Goal: Transaction & Acquisition: Purchase product/service

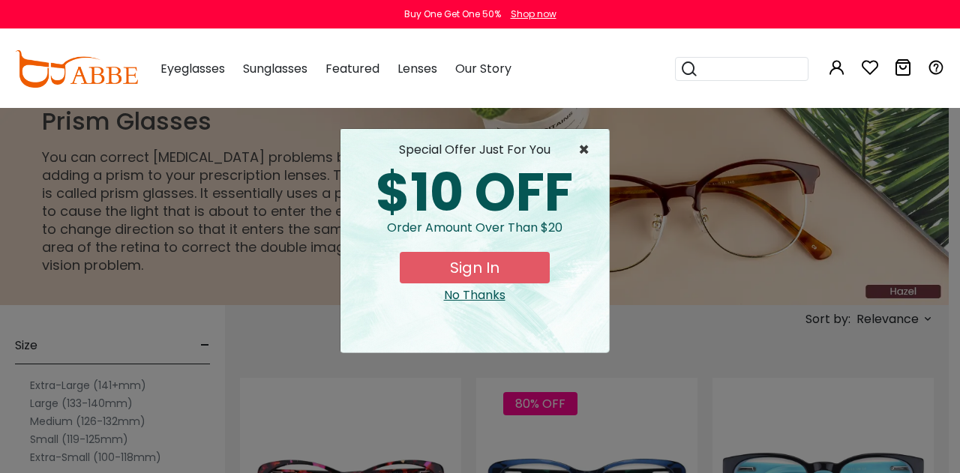
click at [580, 146] on span "×" at bounding box center [587, 150] width 19 height 18
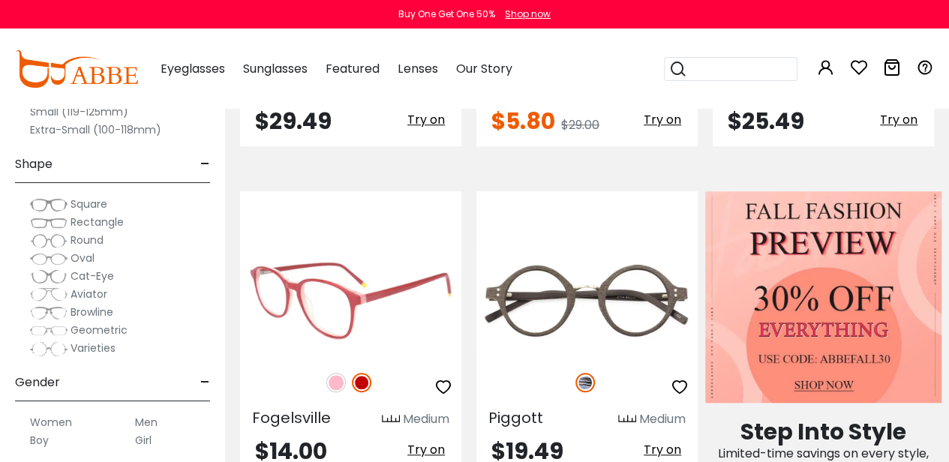
scroll to position [518, 0]
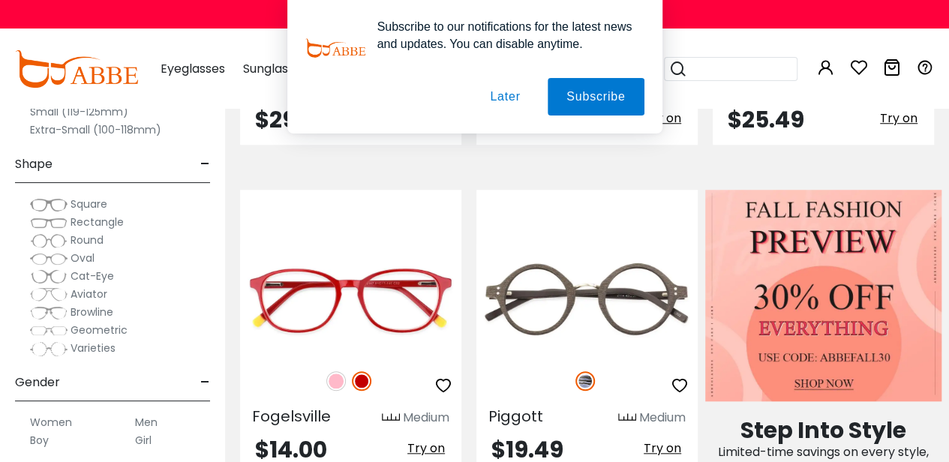
click at [515, 92] on button "Later" at bounding box center [505, 97] width 68 height 38
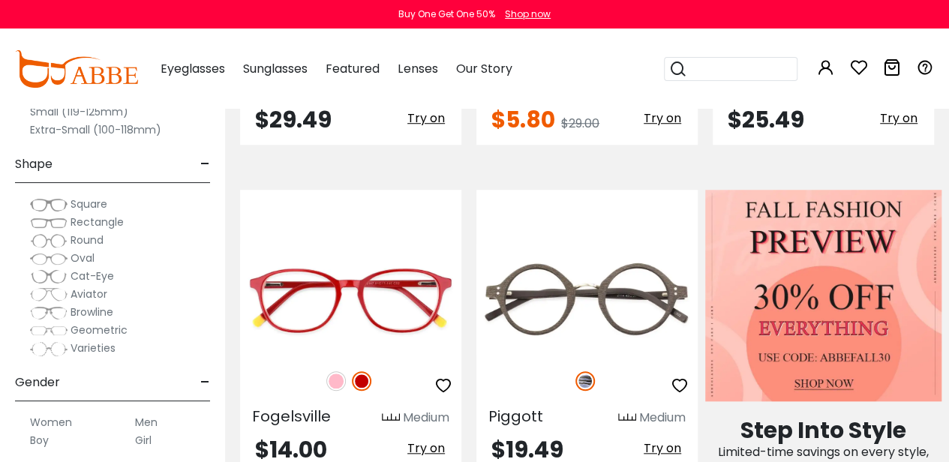
click at [71, 291] on span "Aviator" at bounding box center [89, 294] width 37 height 15
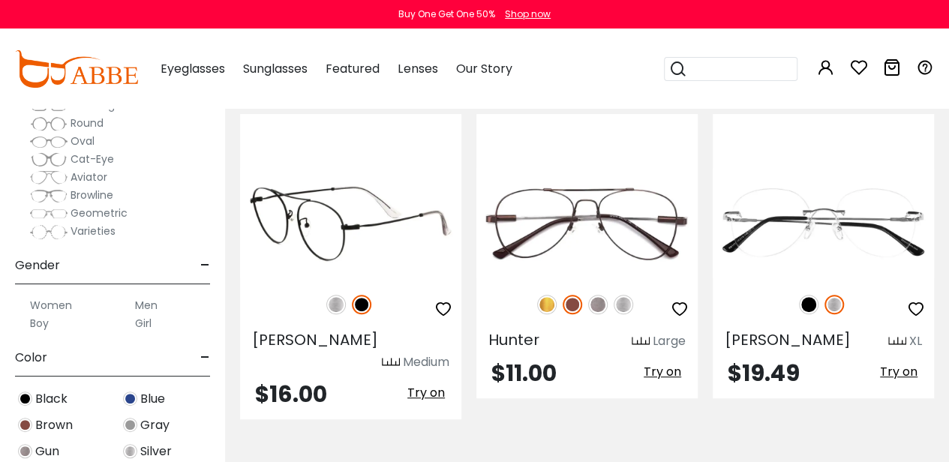
scroll to position [265, 0]
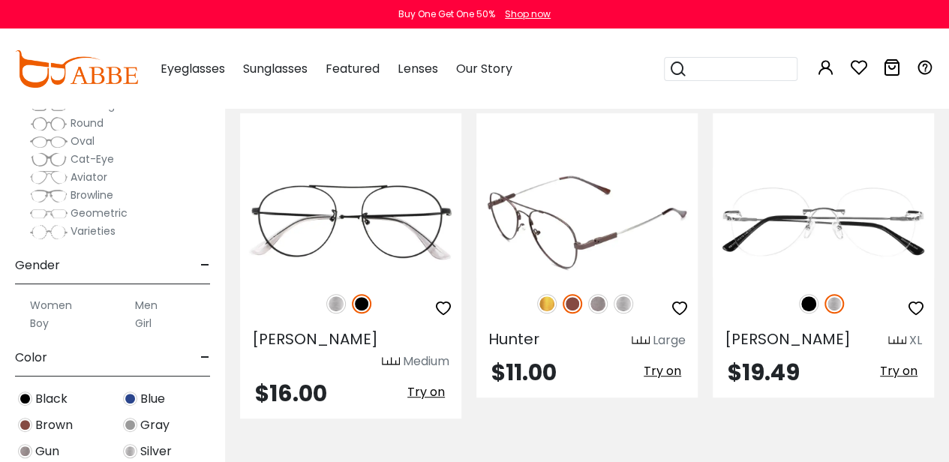
click at [552, 261] on img at bounding box center [586, 222] width 221 height 110
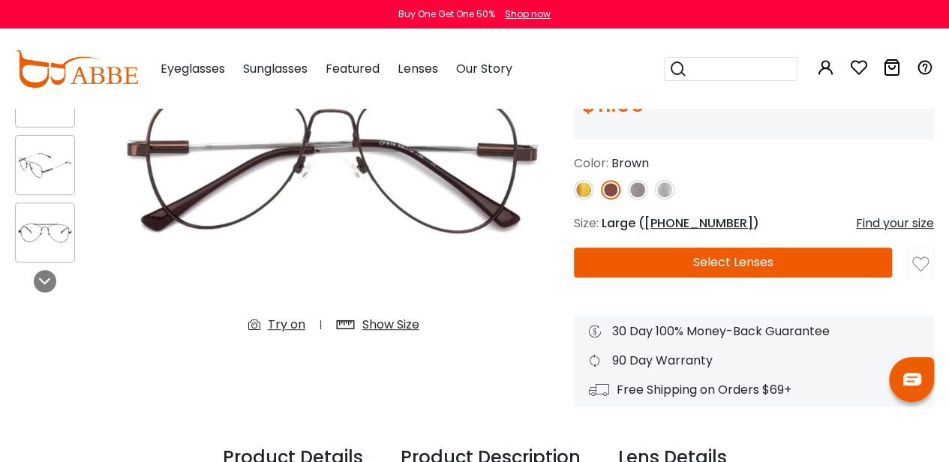
scroll to position [201, 0]
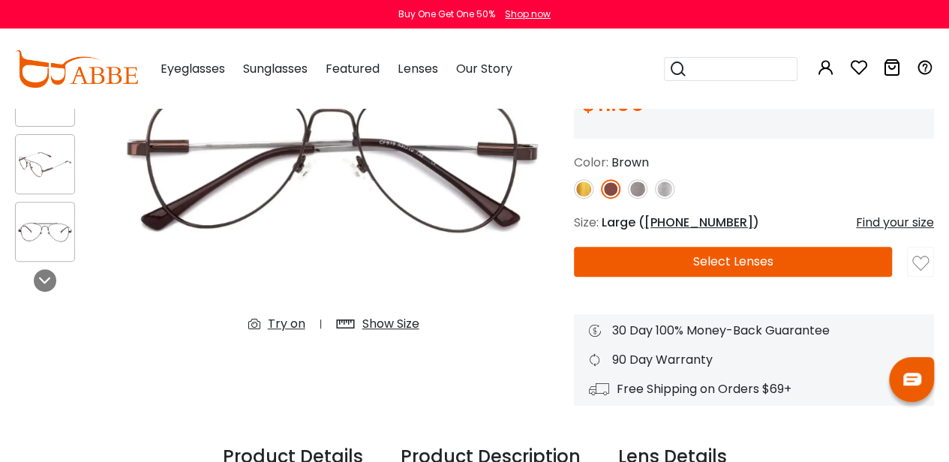
click at [716, 268] on button "Select Lenses" at bounding box center [733, 262] width 318 height 30
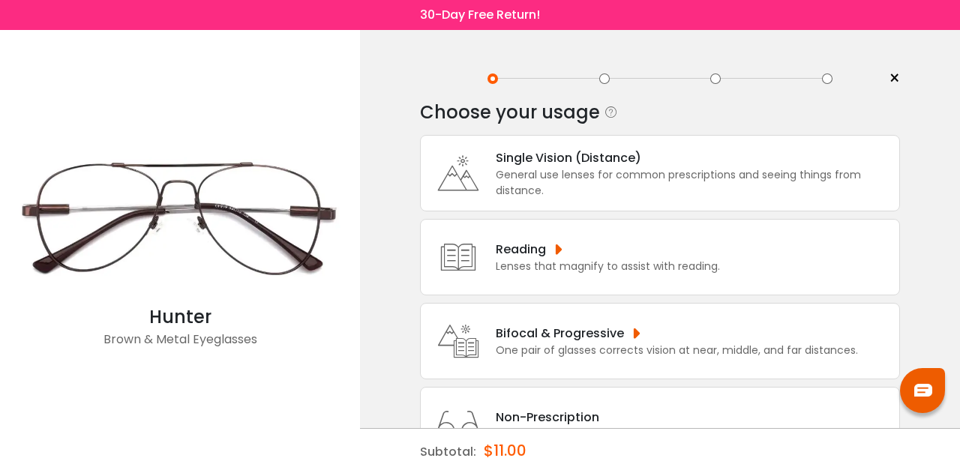
click at [560, 170] on div "General use lenses for common prescriptions and seeing things from distance." at bounding box center [694, 183] width 396 height 32
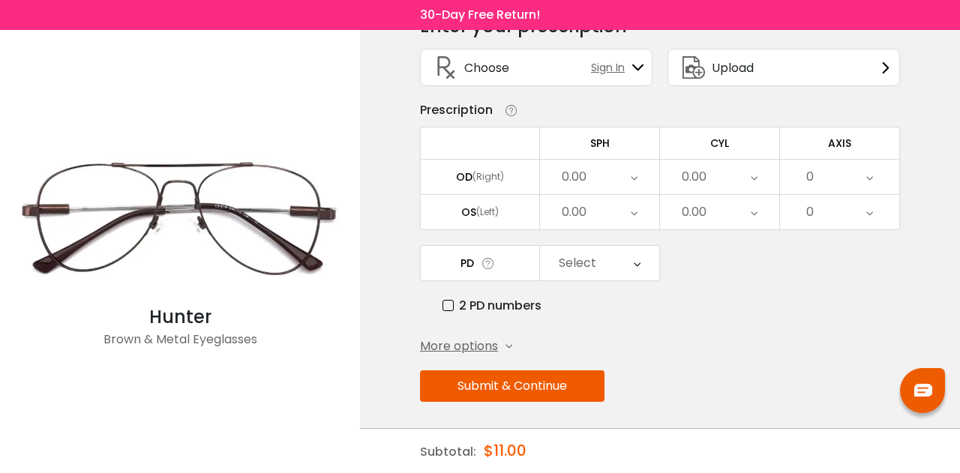
scroll to position [86, 0]
click at [705, 179] on div "0.00" at bounding box center [694, 178] width 25 height 30
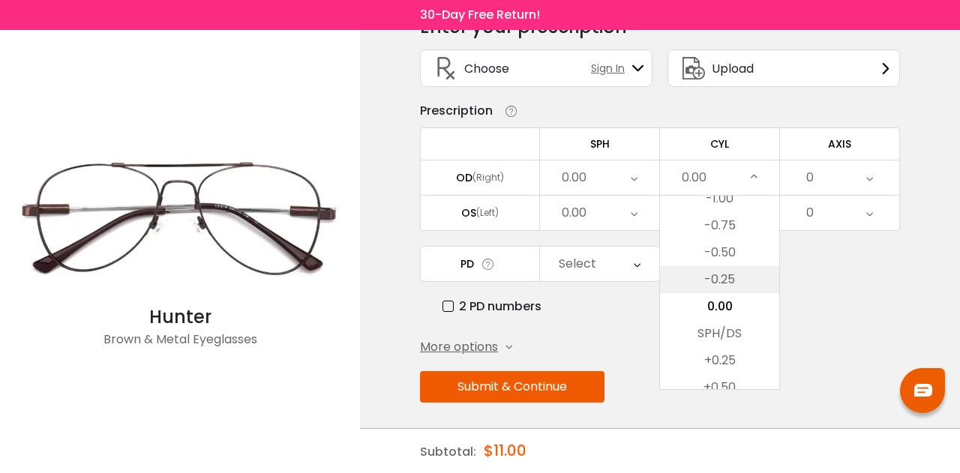
click at [740, 278] on li "-0.25" at bounding box center [719, 279] width 119 height 27
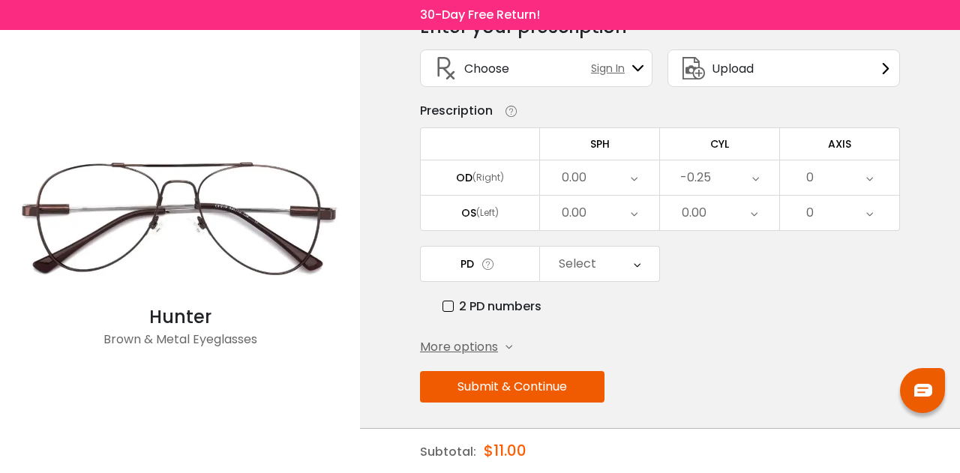
click at [831, 173] on div "0" at bounding box center [839, 178] width 119 height 35
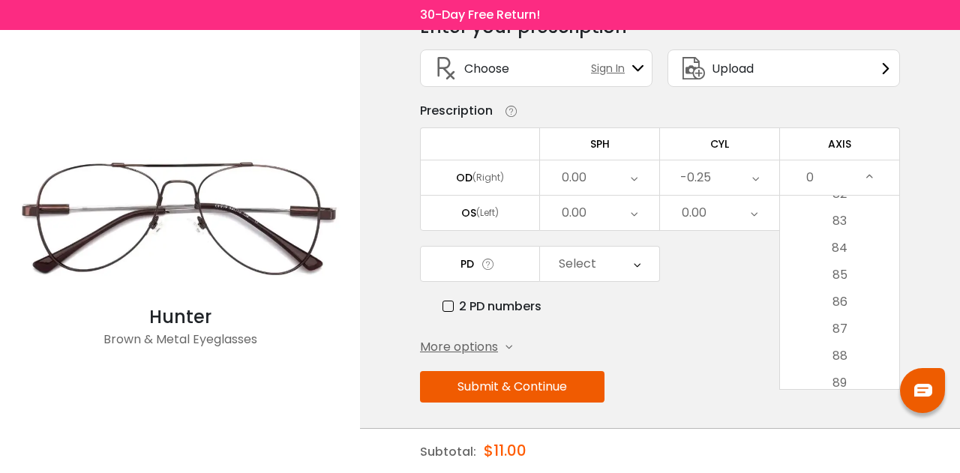
scroll to position [2201, 0]
click at [851, 217] on li "82" at bounding box center [839, 222] width 119 height 27
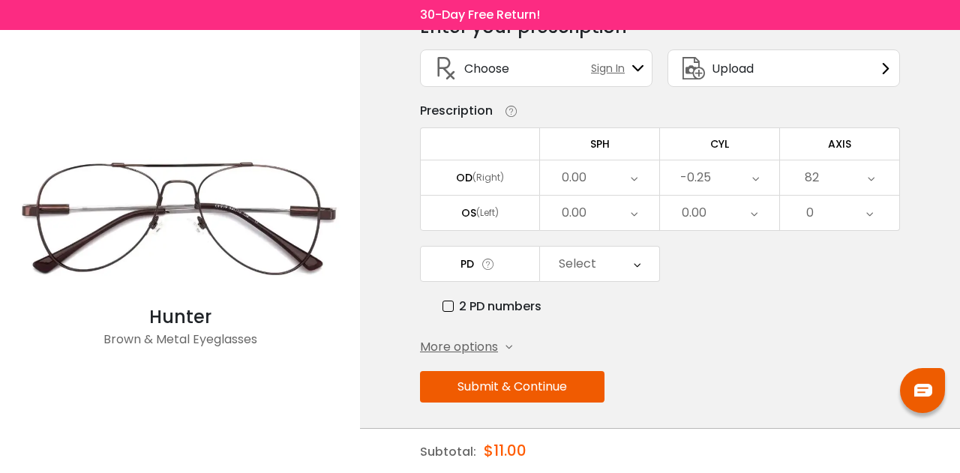
click at [622, 206] on div "0.00" at bounding box center [599, 213] width 119 height 35
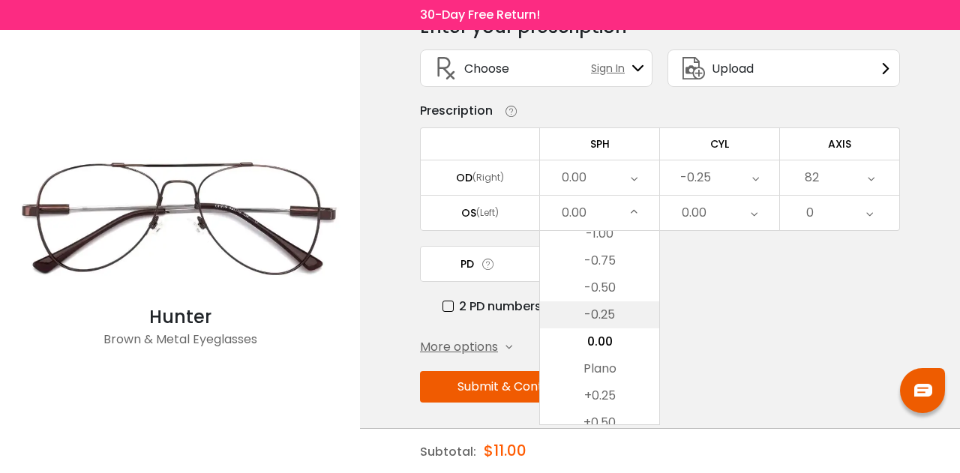
click at [618, 304] on li "-0.25" at bounding box center [599, 315] width 119 height 27
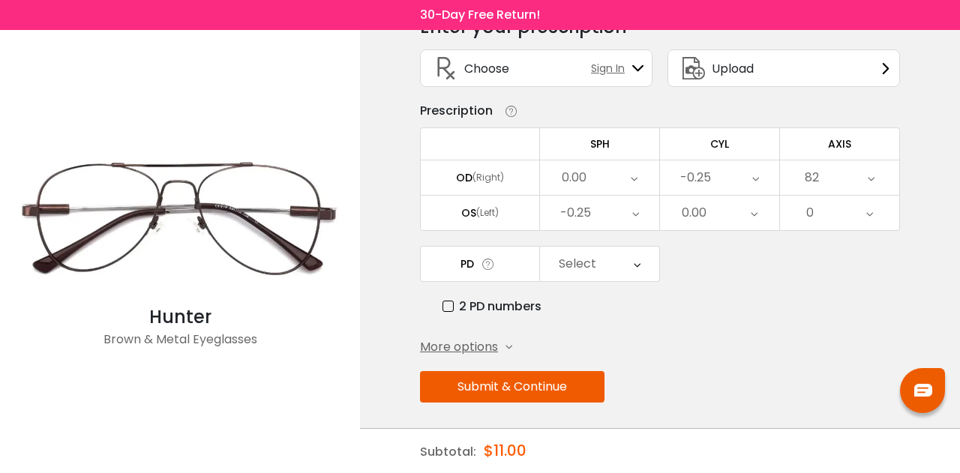
click at [704, 218] on div "0.00" at bounding box center [694, 213] width 25 height 30
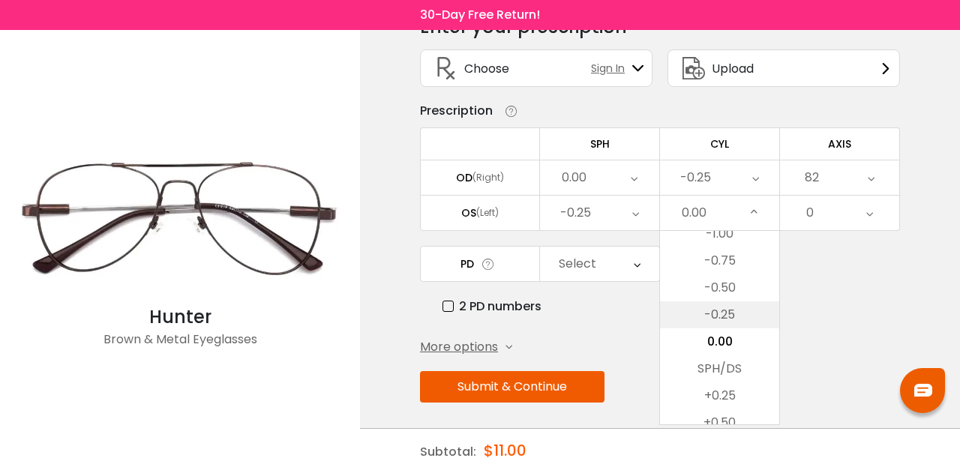
click at [695, 317] on li "-0.25" at bounding box center [719, 315] width 119 height 27
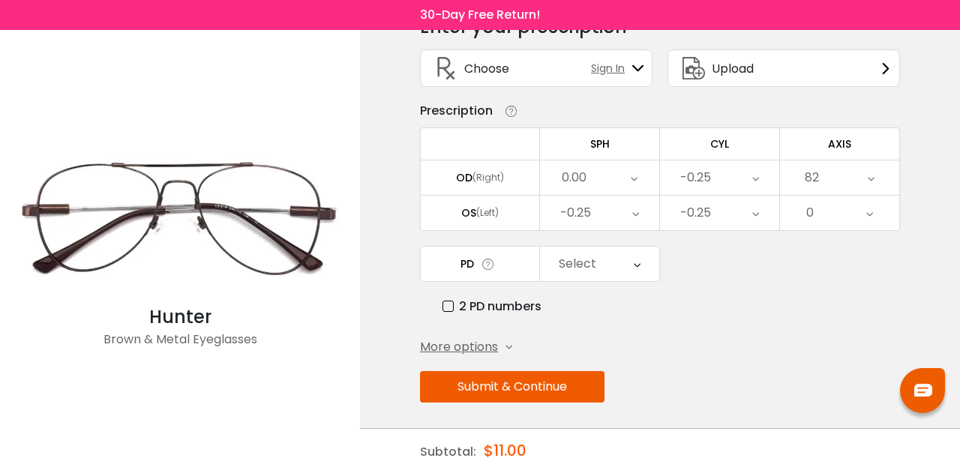
click at [846, 197] on div "0" at bounding box center [839, 213] width 119 height 35
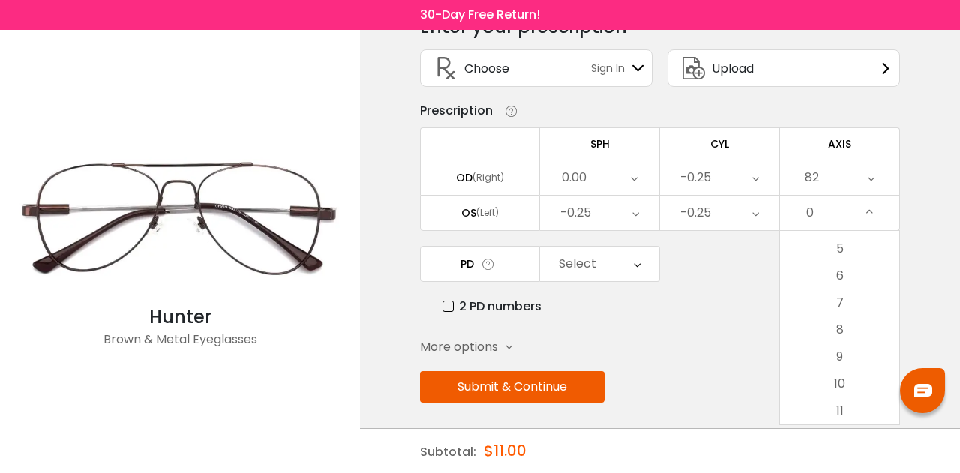
scroll to position [174, 0]
click at [845, 329] on li "10" at bounding box center [839, 340] width 119 height 27
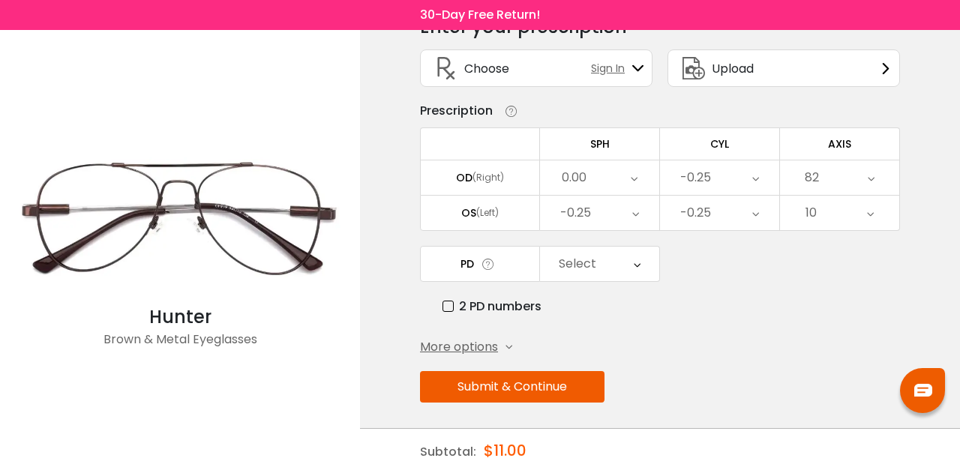
click at [578, 257] on div "Select" at bounding box center [578, 264] width 38 height 30
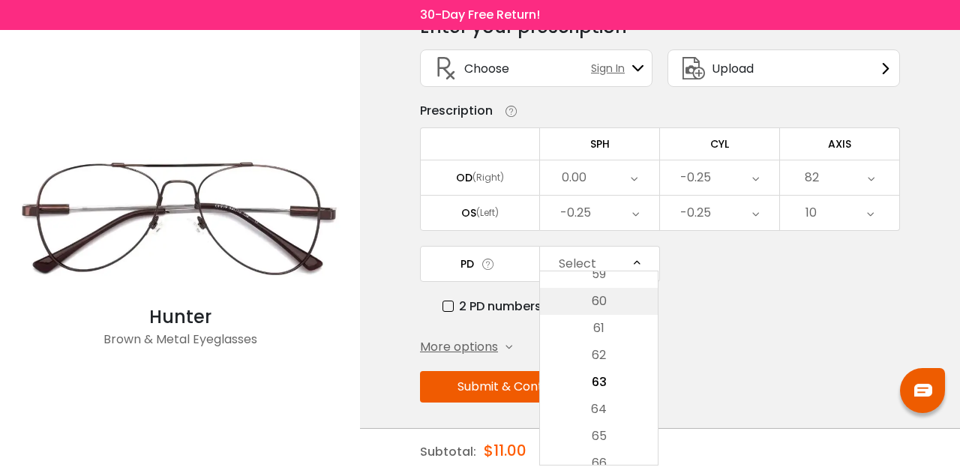
click at [612, 299] on li "60" at bounding box center [599, 301] width 118 height 27
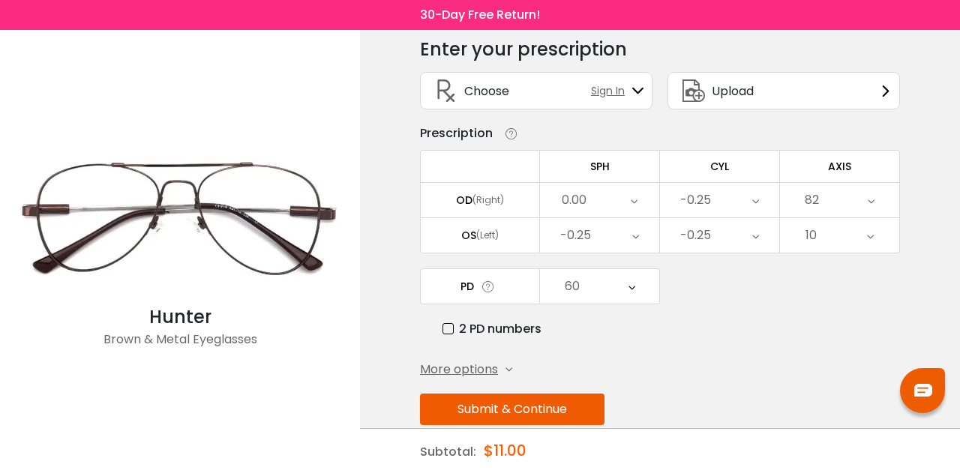
scroll to position [86, 0]
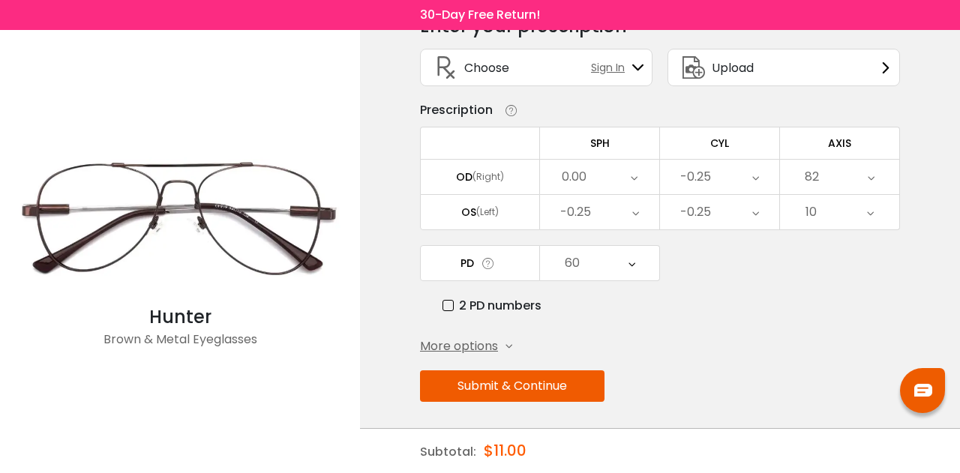
click at [465, 347] on span "More options" at bounding box center [459, 347] width 78 height 18
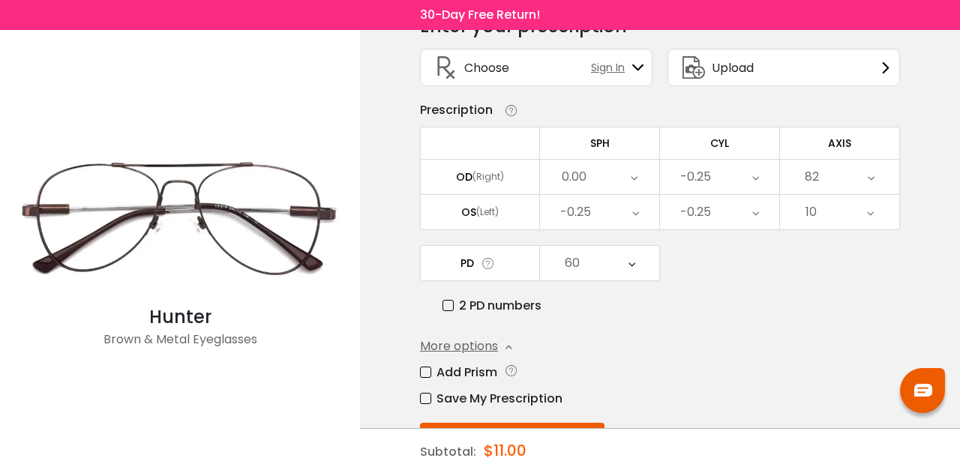
click at [479, 367] on label "Add Prism" at bounding box center [458, 372] width 77 height 19
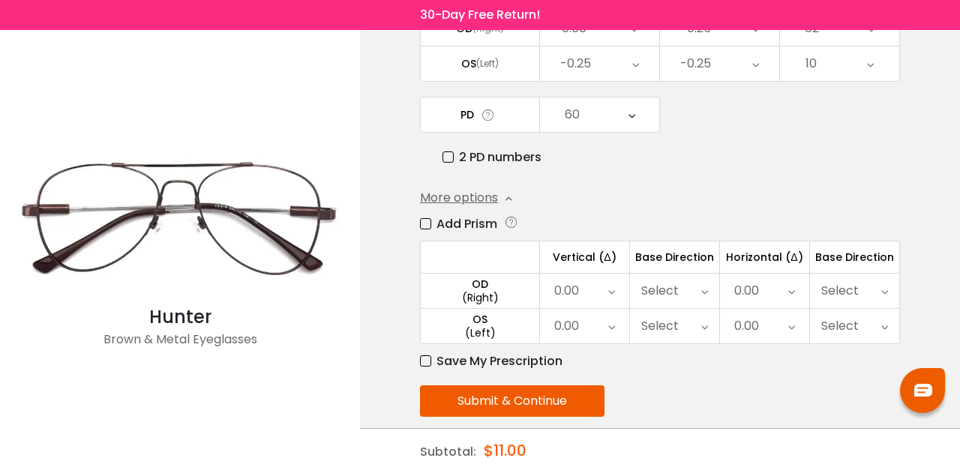
scroll to position [248, 0]
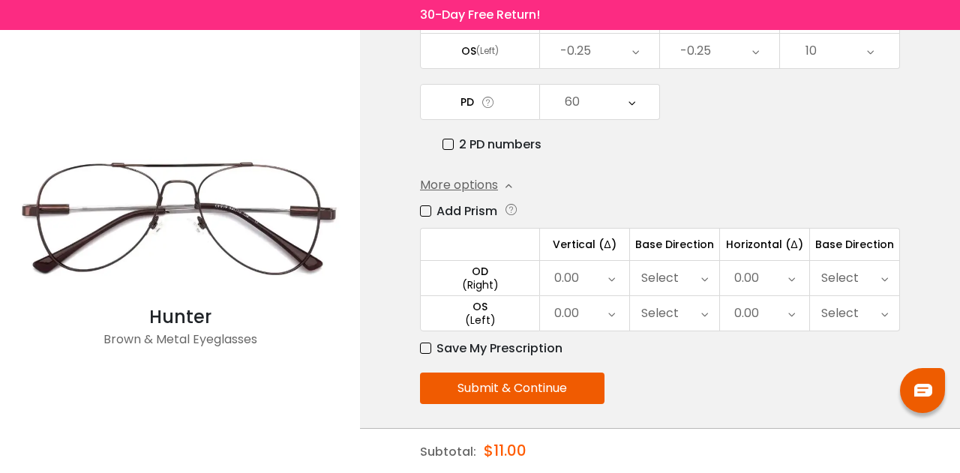
click at [777, 261] on div "0.00" at bounding box center [764, 278] width 89 height 35
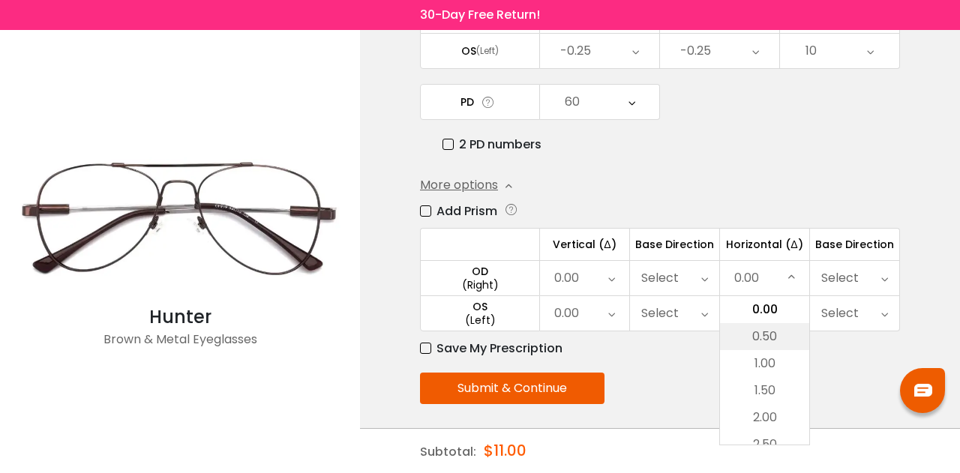
click at [773, 329] on li "0.50" at bounding box center [764, 336] width 89 height 27
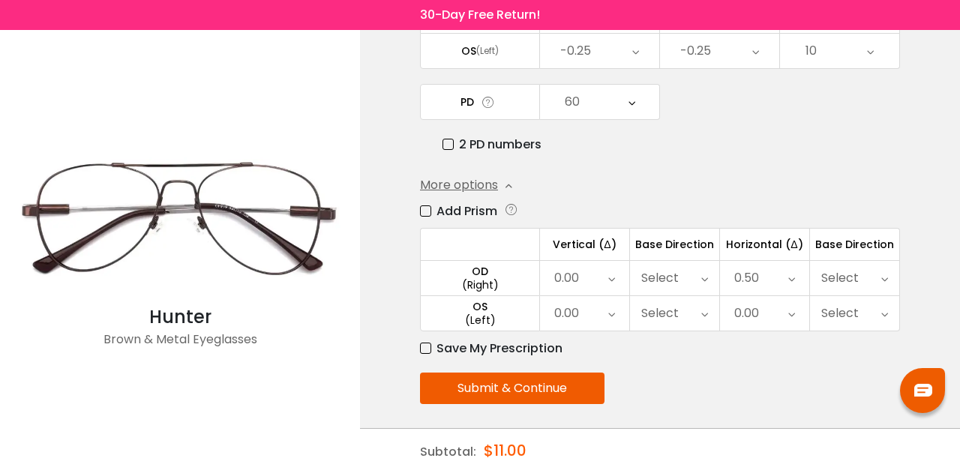
click at [849, 269] on div "Select" at bounding box center [841, 278] width 38 height 30
click at [852, 353] on li "Out" at bounding box center [854, 363] width 89 height 27
click at [780, 315] on div "0.00" at bounding box center [764, 313] width 89 height 35
click at [785, 365] on li "0.50" at bounding box center [764, 357] width 88 height 27
click at [824, 314] on div "Select" at bounding box center [841, 314] width 38 height 30
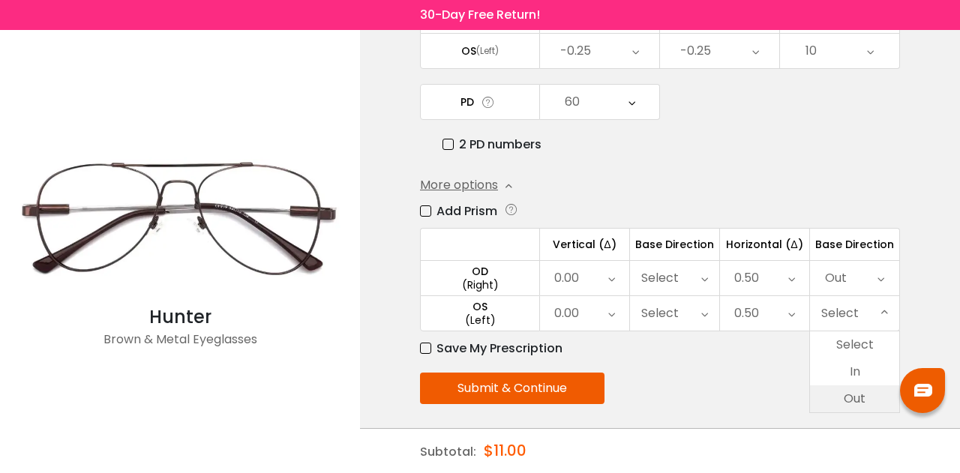
click at [846, 389] on li "Out" at bounding box center [854, 399] width 89 height 27
click at [519, 389] on button "Submit & Continue" at bounding box center [512, 389] width 185 height 32
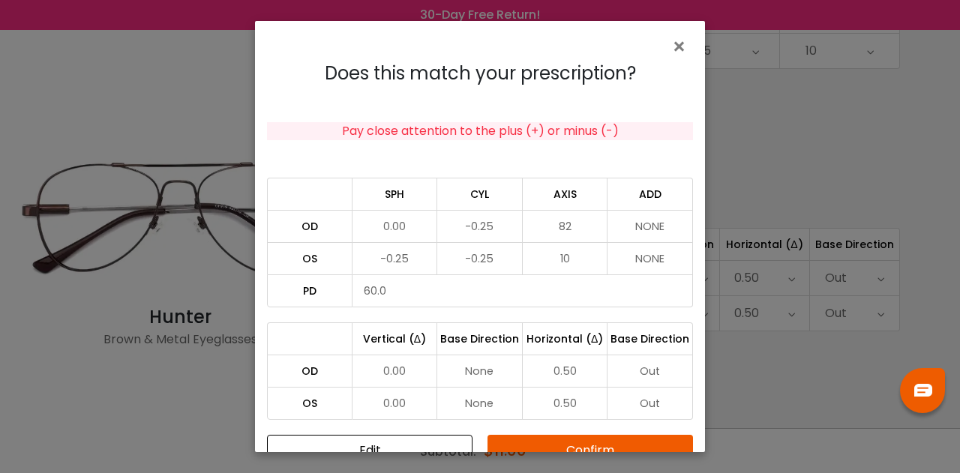
scroll to position [23, 0]
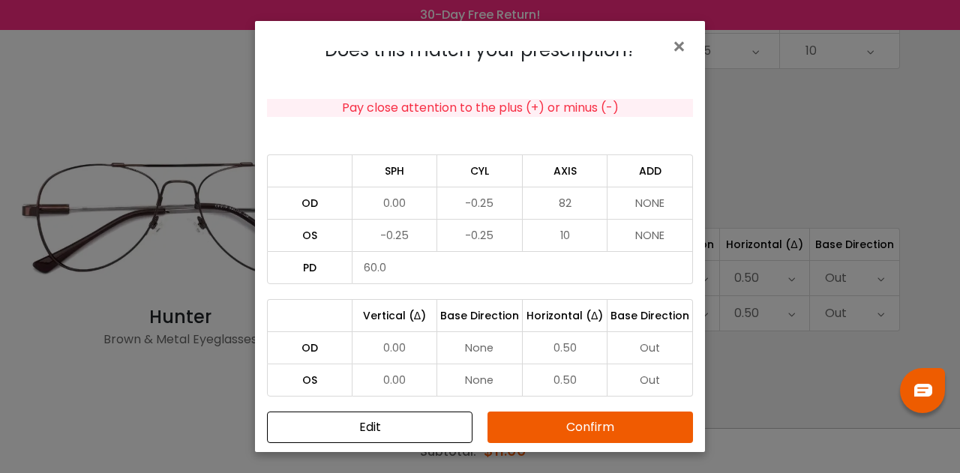
click at [593, 418] on button "Confirm" at bounding box center [591, 428] width 206 height 32
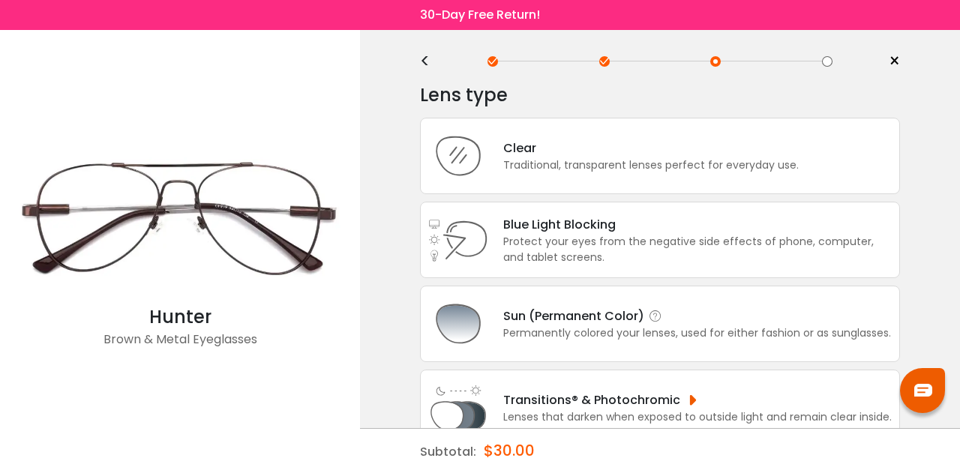
scroll to position [18, 0]
click at [671, 341] on div "Sun (Permanent Color) Permanently colored your lenses, used for either fashion …" at bounding box center [660, 323] width 480 height 77
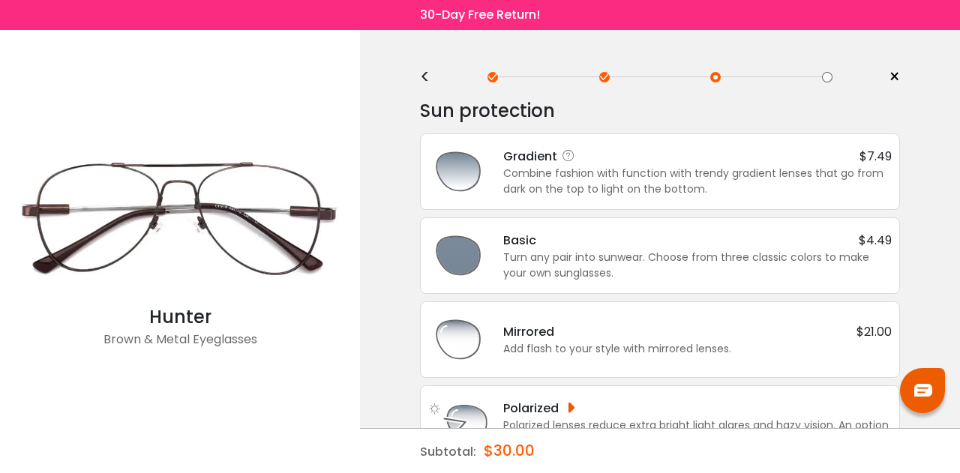
scroll to position [0, 0]
click at [661, 277] on div "Turn any pair into sunwear. Choose from three classic colors to make your own s…" at bounding box center [697, 267] width 389 height 32
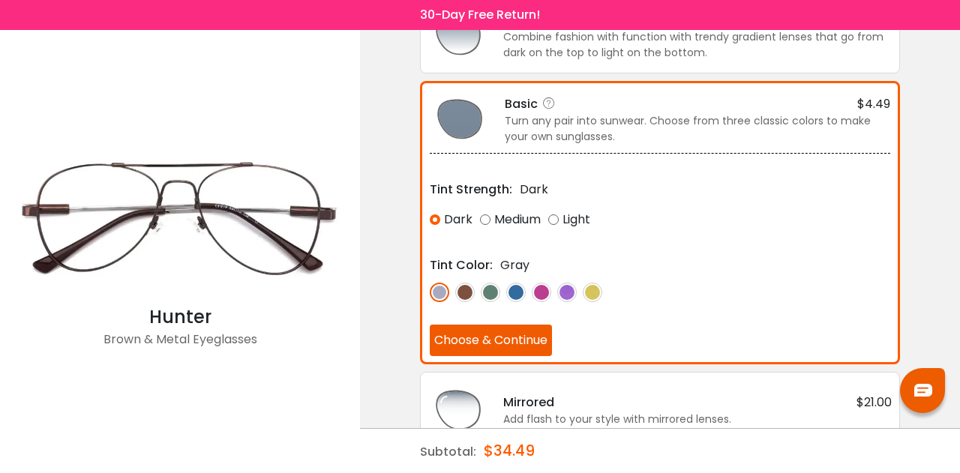
scroll to position [140, 0]
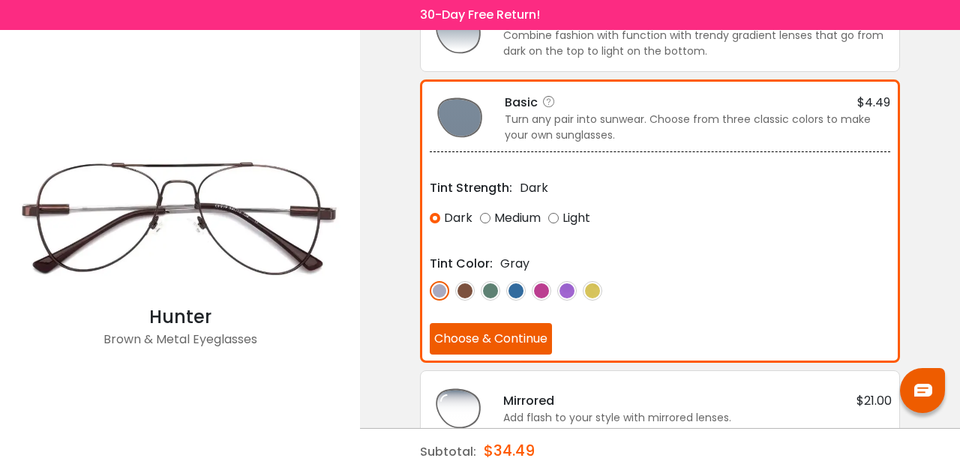
click at [536, 347] on button "Choose & Continue" at bounding box center [491, 339] width 122 height 32
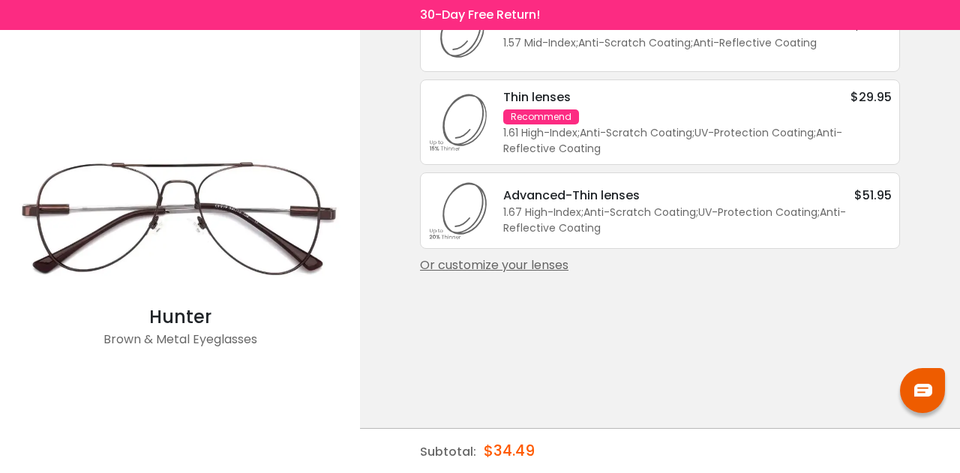
scroll to position [0, 0]
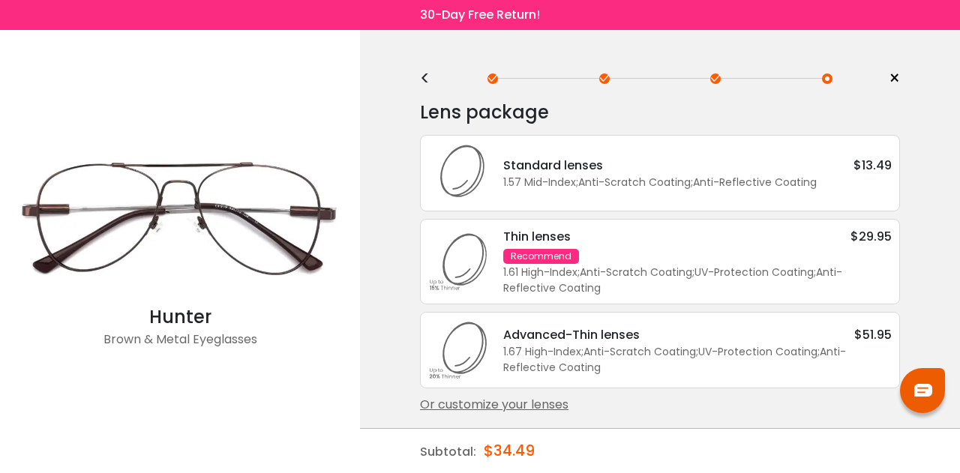
click at [650, 160] on div "Standard lenses $13.49" at bounding box center [697, 165] width 389 height 19
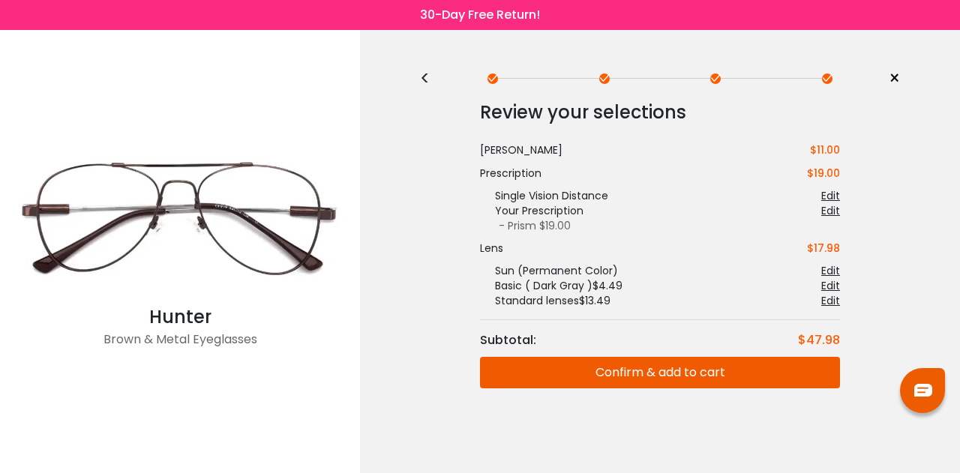
click at [652, 370] on button "Confirm & add to cart" at bounding box center [660, 373] width 360 height 32
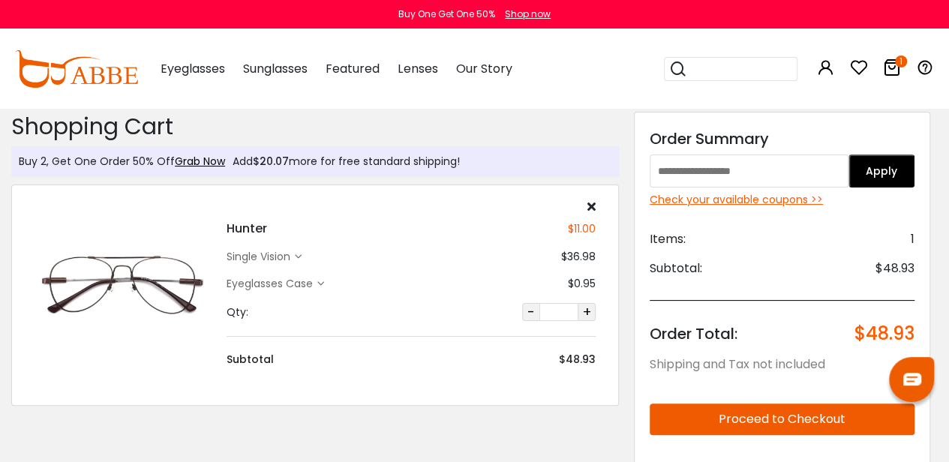
scroll to position [0, 4]
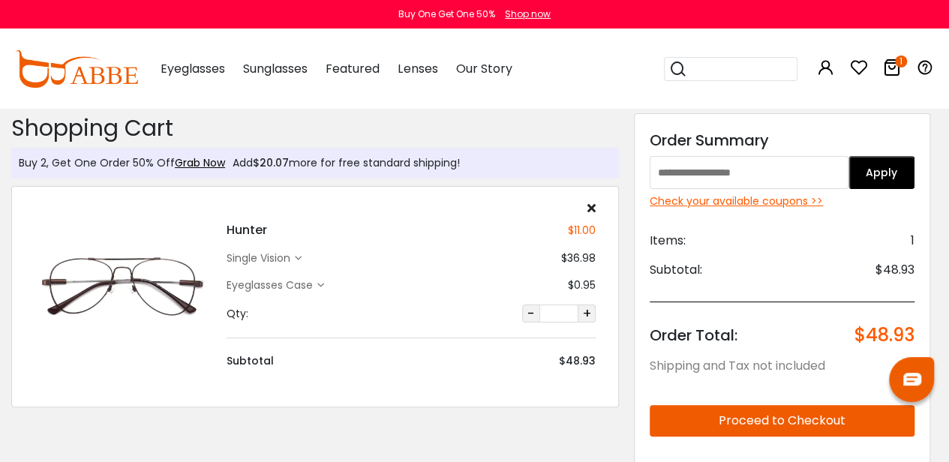
click at [737, 204] on div "Check your available coupons >>" at bounding box center [782, 202] width 265 height 16
click at [590, 210] on icon at bounding box center [591, 208] width 8 height 12
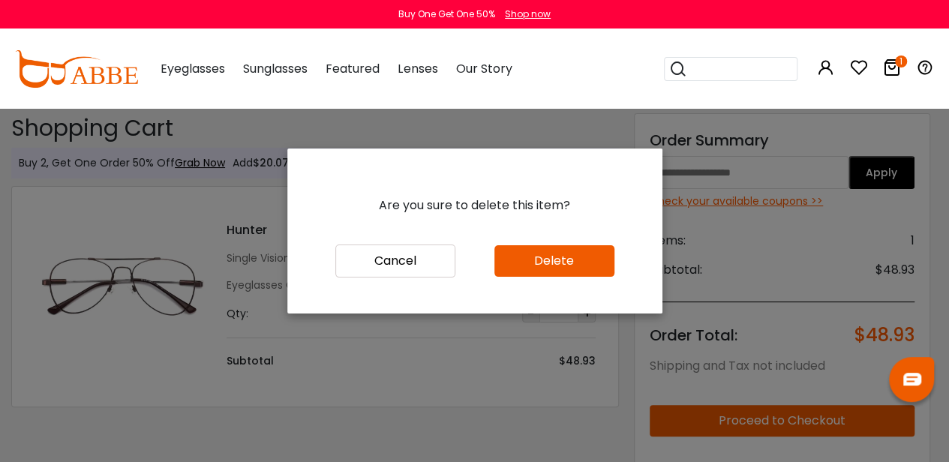
click at [542, 274] on button "Delete" at bounding box center [554, 261] width 120 height 32
